Goal: Transaction & Acquisition: Book appointment/travel/reservation

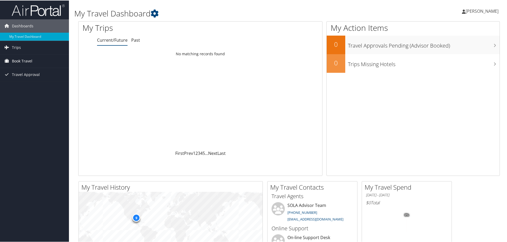
click at [27, 58] on span "Book Travel" at bounding box center [22, 60] width 20 height 13
click at [45, 80] on link "Book/Manage Online Trips" at bounding box center [34, 79] width 69 height 8
